Goal: Use online tool/utility: Utilize a website feature to perform a specific function

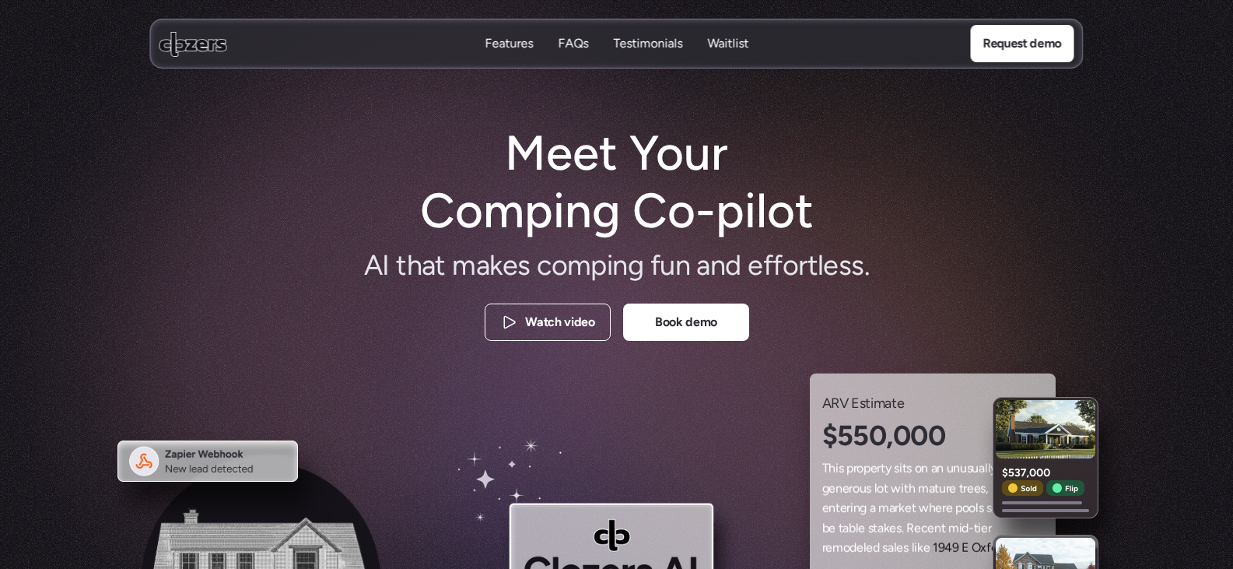
click at [198, 47] on use at bounding box center [194, 43] width 68 height 25
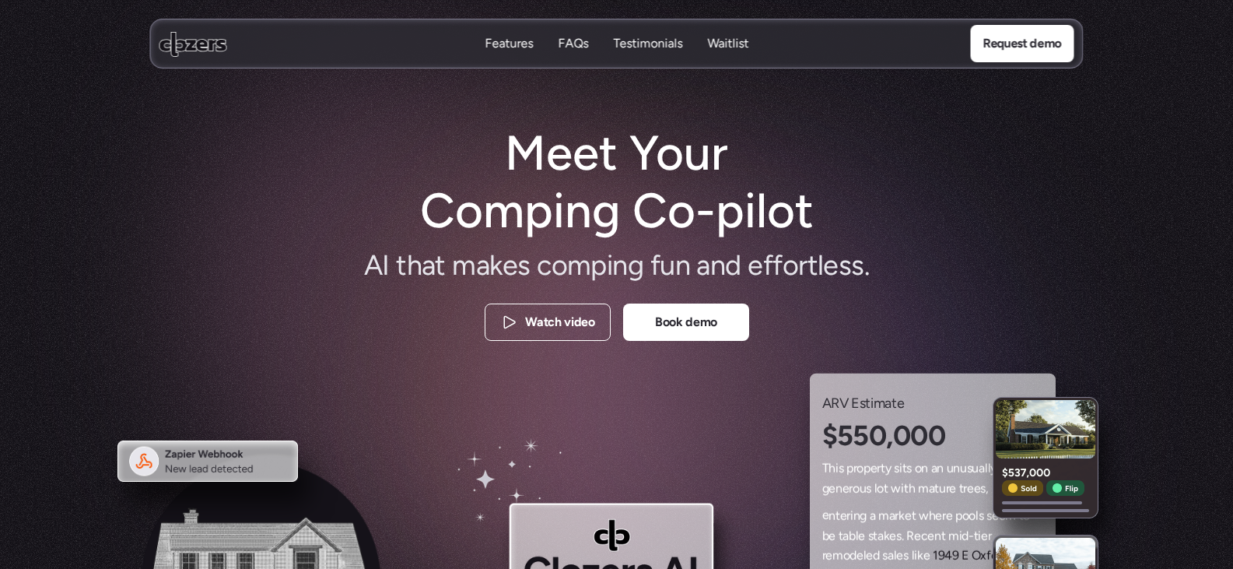
click at [509, 45] on p "Features" at bounding box center [509, 43] width 48 height 17
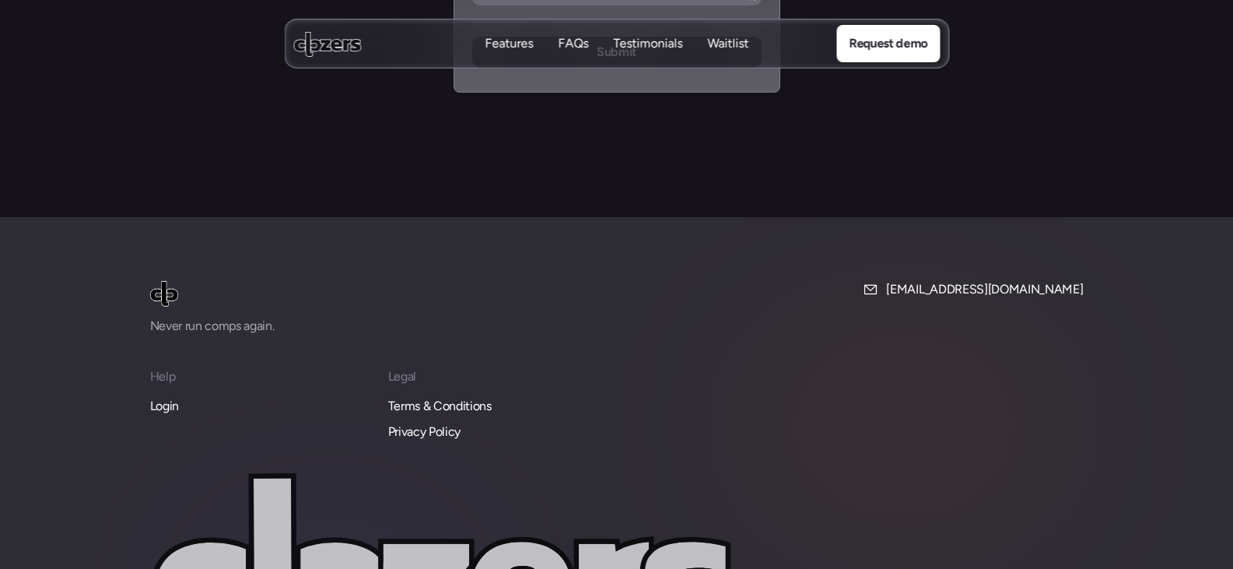
scroll to position [6732, 0]
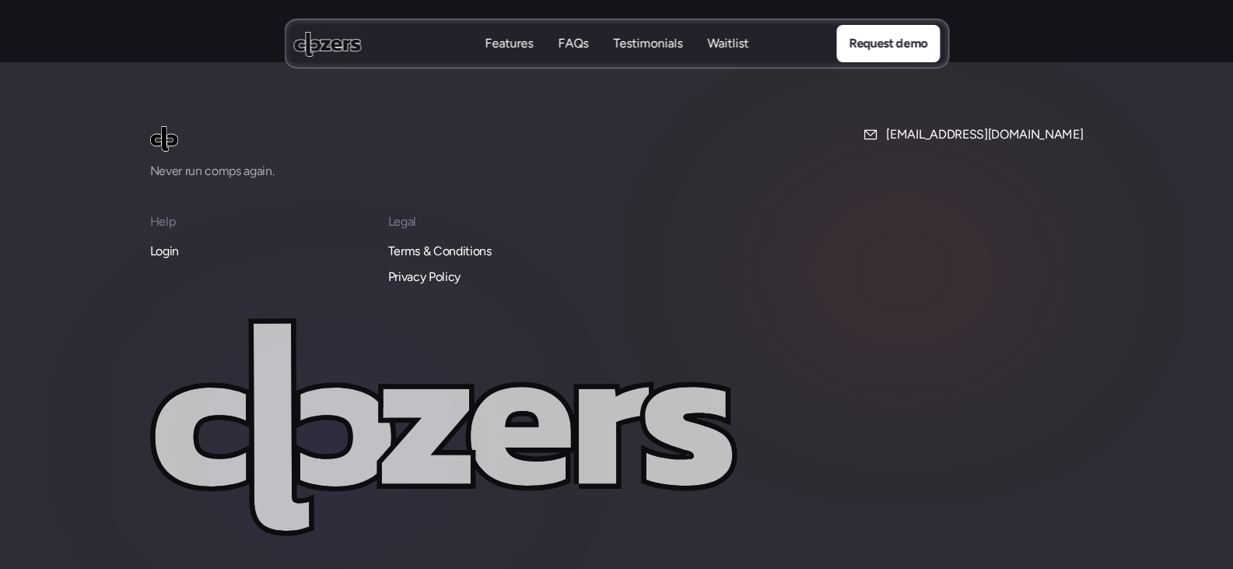
click at [168, 241] on p "Login" at bounding box center [164, 251] width 29 height 20
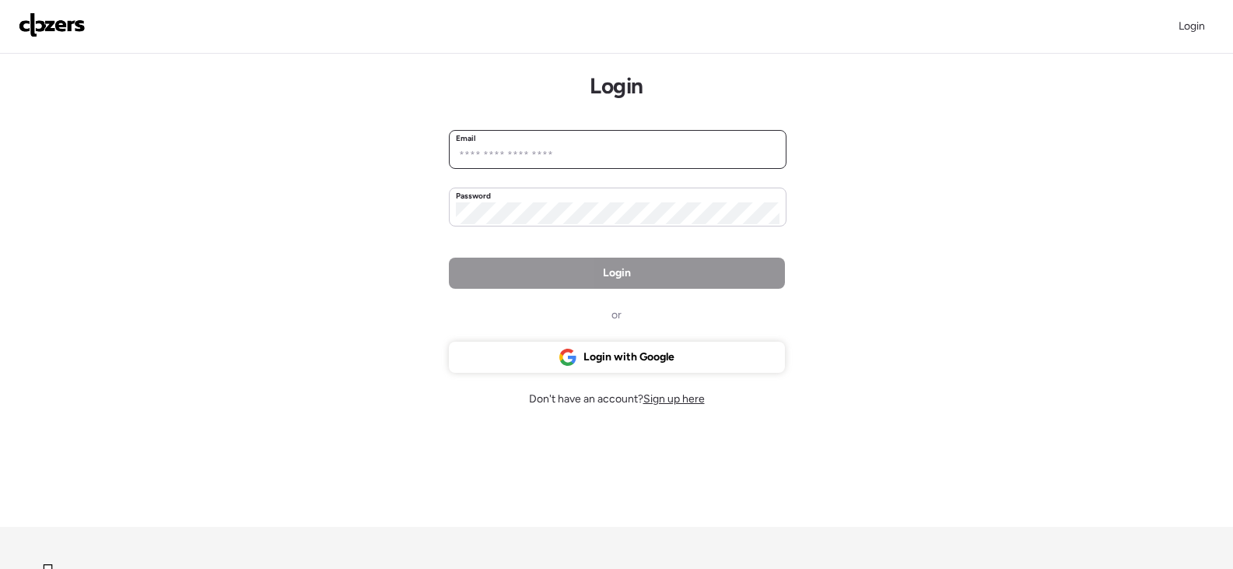
click at [526, 152] on input "email" at bounding box center [618, 156] width 324 height 22
type input "**********"
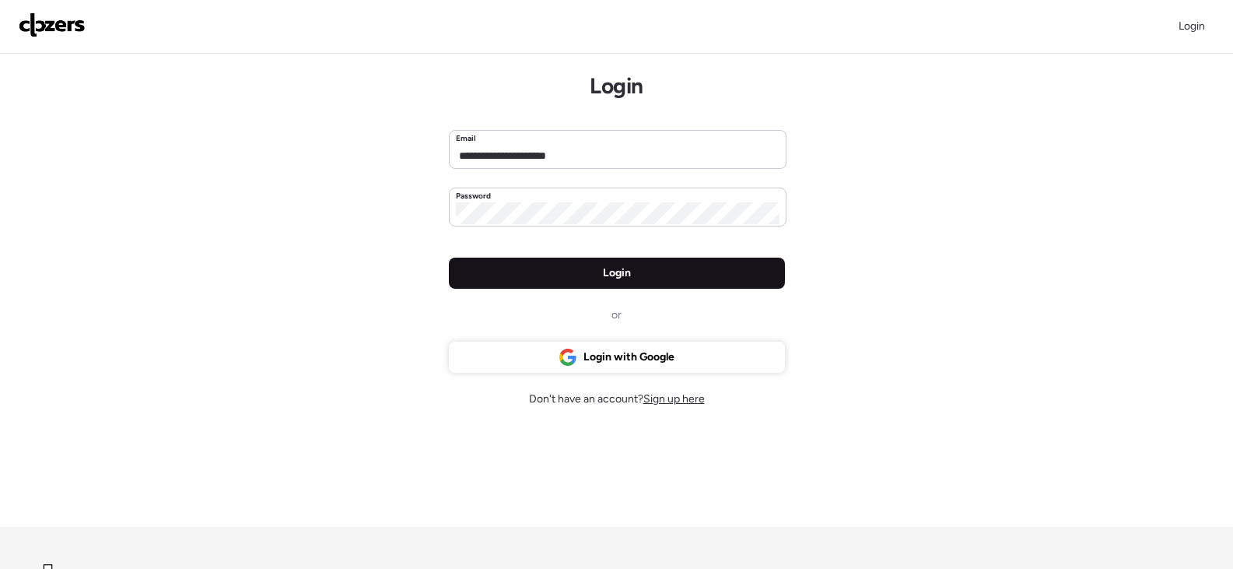
click at [510, 269] on div "Login" at bounding box center [617, 273] width 336 height 31
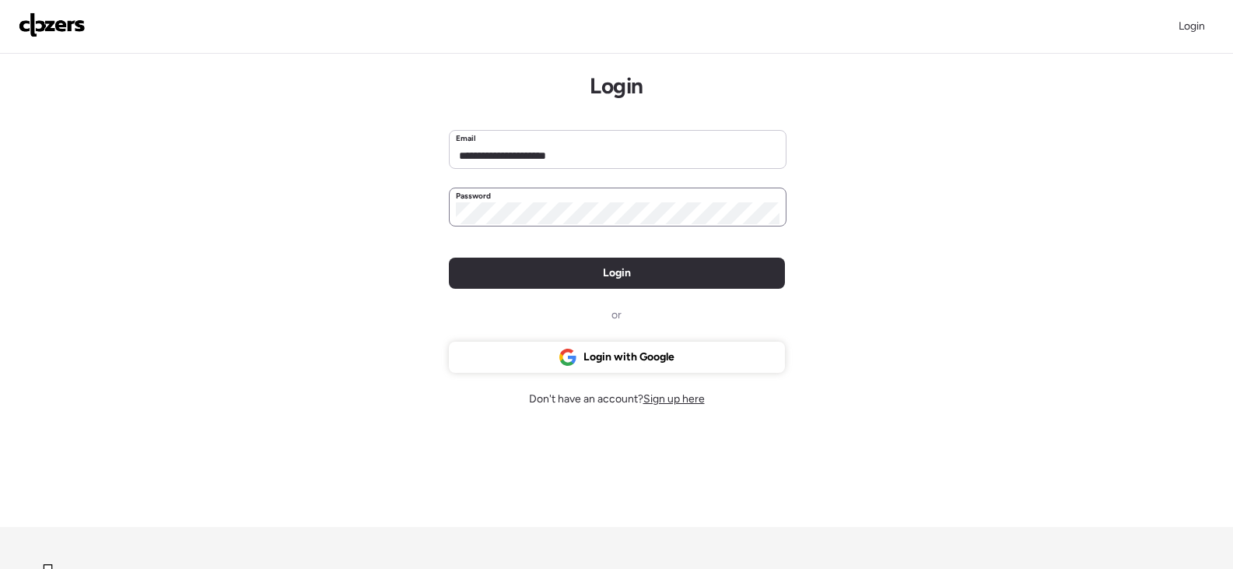
click at [560, 198] on div "Password" at bounding box center [618, 196] width 324 height 12
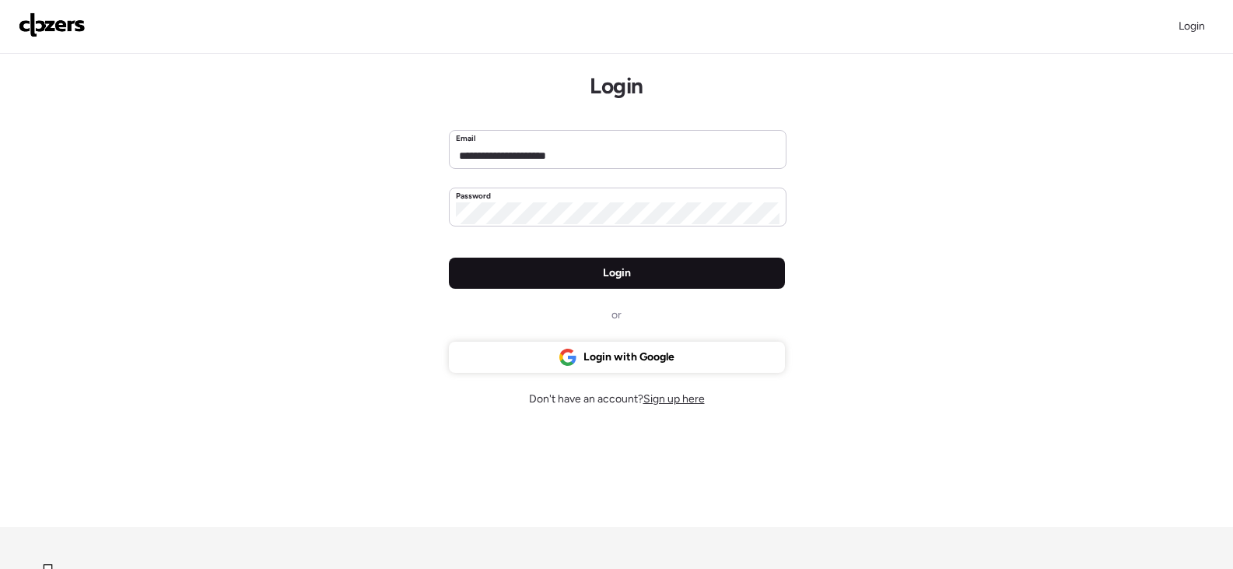
click at [560, 261] on div "Login" at bounding box center [617, 273] width 336 height 31
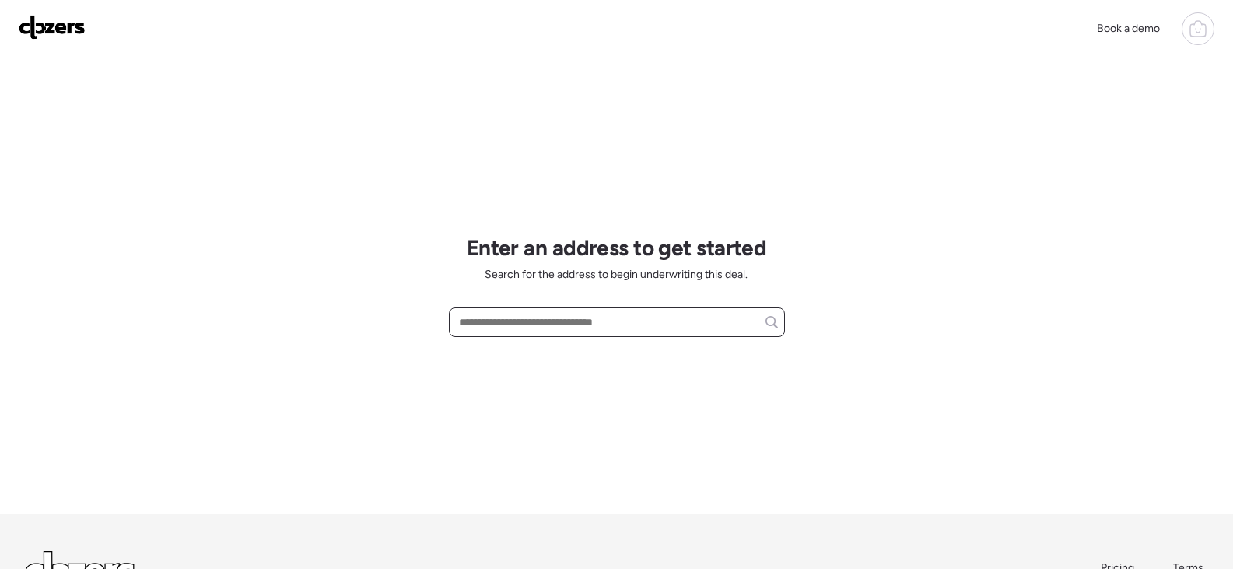
click at [575, 318] on input "text" at bounding box center [617, 322] width 322 height 22
paste input "**********"
click at [556, 356] on span "[STREET_ADDRESS]" at bounding box center [505, 351] width 101 height 16
type input "**********"
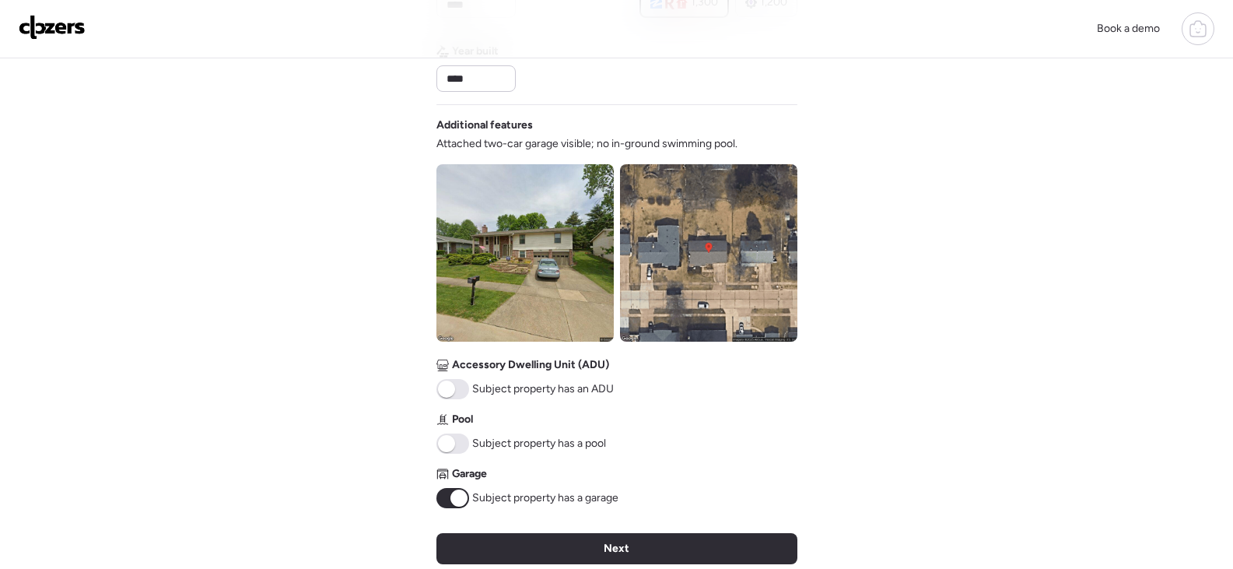
scroll to position [545, 0]
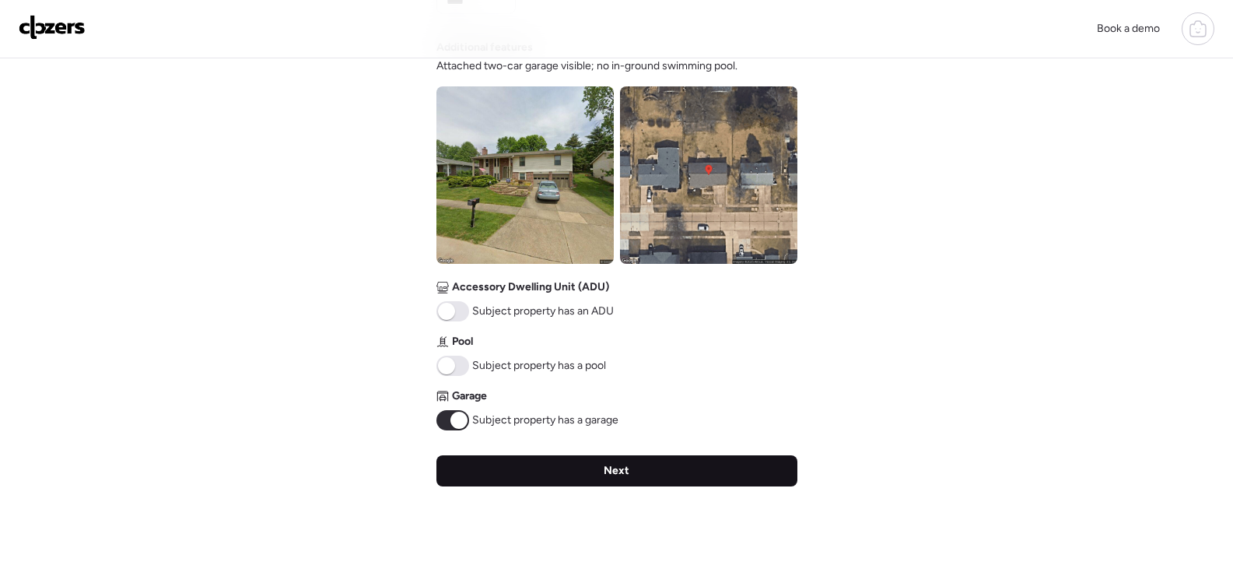
click at [637, 477] on div "Next" at bounding box center [616, 470] width 361 height 31
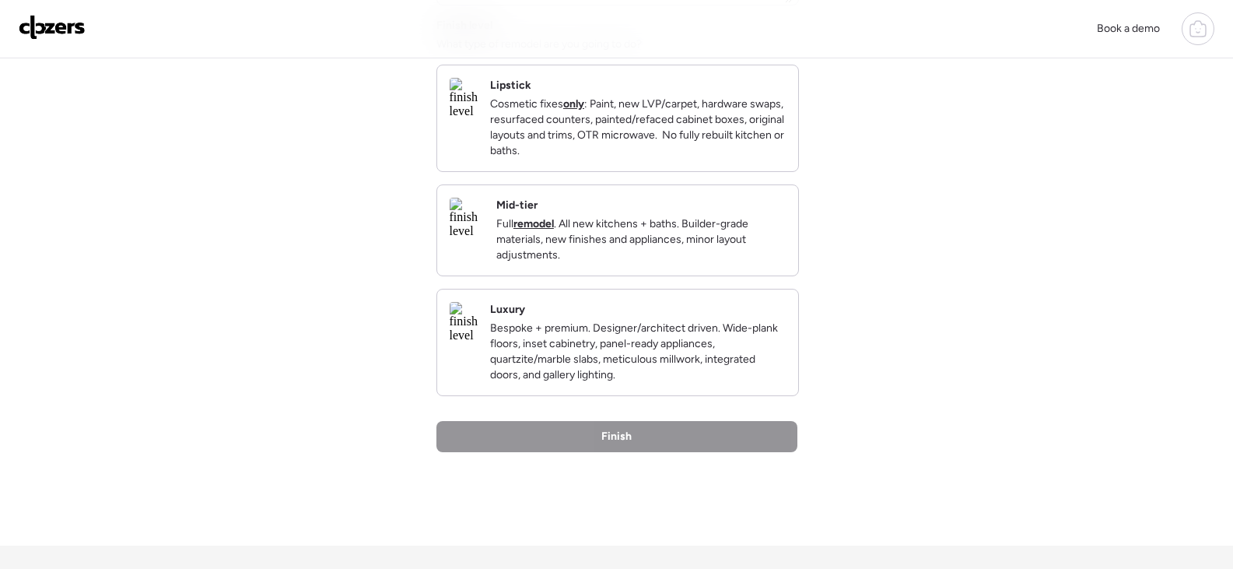
scroll to position [156, 0]
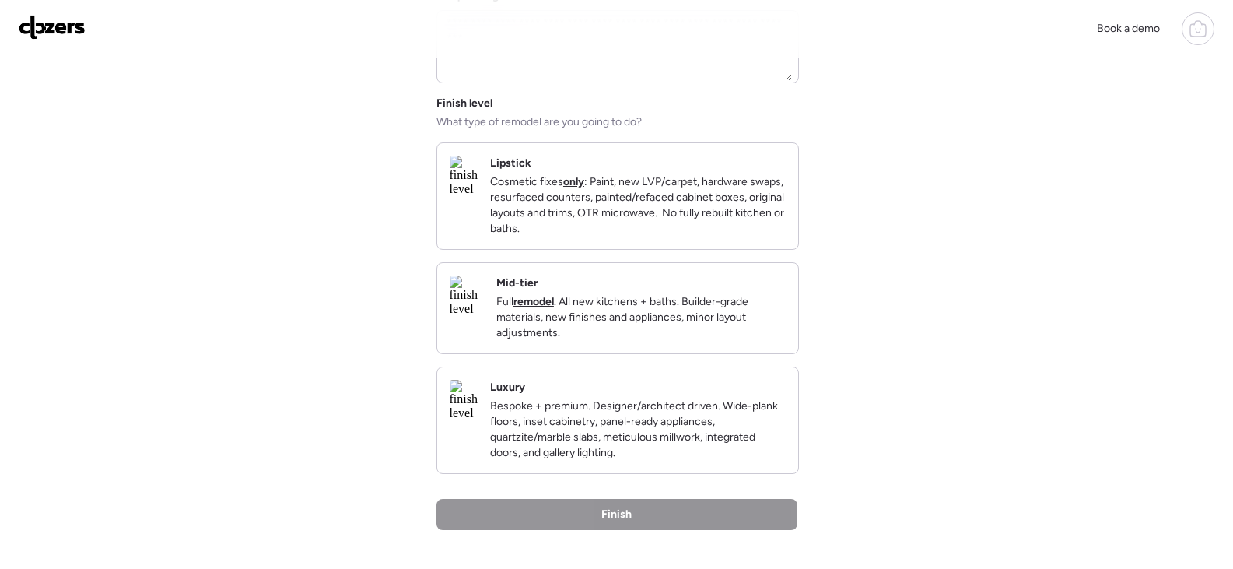
click at [685, 183] on p "Cosmetic fixes only : Paint, new LVP/carpet, hardware swaps, resurfaced counter…" at bounding box center [638, 205] width 296 height 62
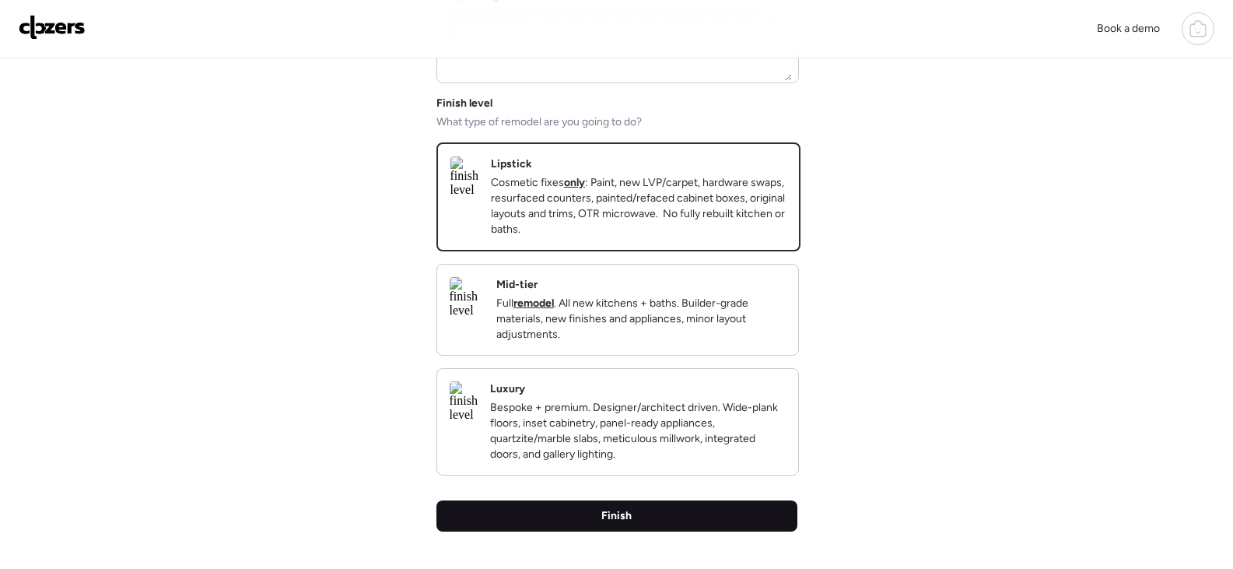
click at [671, 530] on div "Finish" at bounding box center [616, 515] width 361 height 31
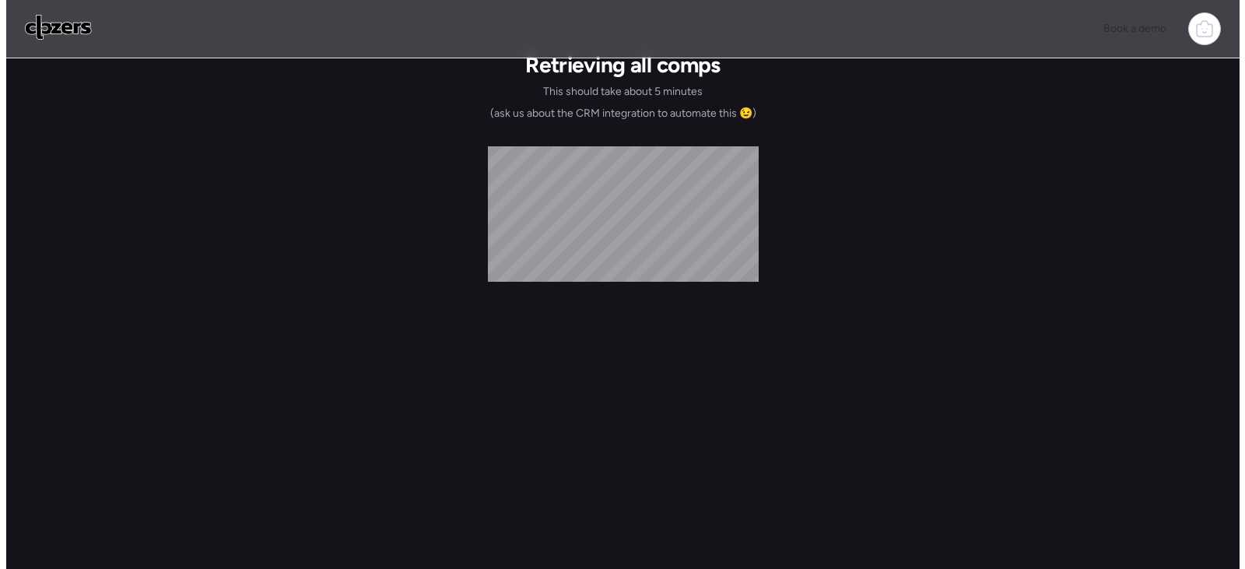
scroll to position [0, 0]
